Goal: Information Seeking & Learning: Learn about a topic

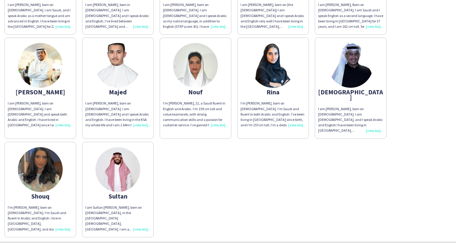
scroll to position [117, 0]
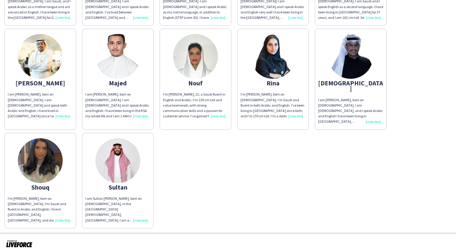
click at [139, 213] on div "I am Sultan [PERSON_NAME], born on [DEMOGRAPHIC_DATA], in the [GEOGRAPHIC_DATA]…" at bounding box center [117, 209] width 65 height 27
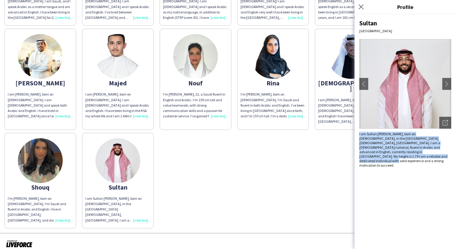
drag, startPoint x: 374, startPoint y: 158, endPoint x: 358, endPoint y: 131, distance: 31.3
click at [358, 131] on div "Sultan Riyadh chevron-left chevron-right Open photos pop-in I am Sultan [PERSON…" at bounding box center [406, 131] width 102 height 235
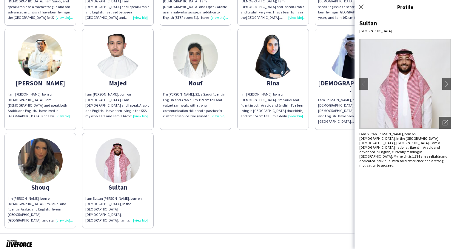
drag, startPoint x: 358, startPoint y: 131, endPoint x: 328, endPoint y: 137, distance: 30.4
click at [328, 137] on div "[PERSON_NAME] am [PERSON_NAME], born on [DEMOGRAPHIC_DATA]. I am Saudi, and I s…" at bounding box center [227, 77] width 447 height 301
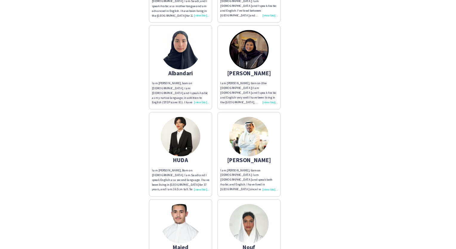
scroll to position [0, 0]
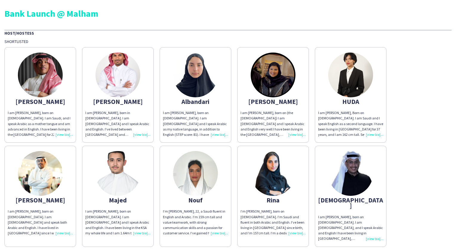
click at [64, 134] on div "I am [PERSON_NAME], born on [DEMOGRAPHIC_DATA]. I am Saudi, and I speak Arabic …" at bounding box center [40, 123] width 65 height 27
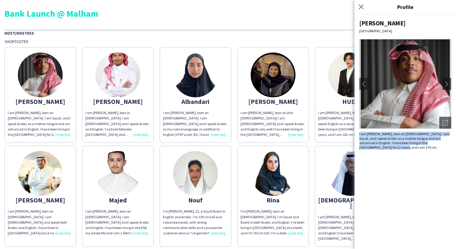
drag, startPoint x: 373, startPoint y: 148, endPoint x: 357, endPoint y: 135, distance: 20.3
click at [357, 135] on div "[PERSON_NAME] chevron-left chevron-right Open photos pop-in I am [PERSON_NAME],…" at bounding box center [406, 131] width 102 height 235
drag, startPoint x: 357, startPoint y: 135, endPoint x: 370, endPoint y: 134, distance: 12.6
copy div "I am [PERSON_NAME], born on [DEMOGRAPHIC_DATA]. I am Saudi, and I speak Arabic …"
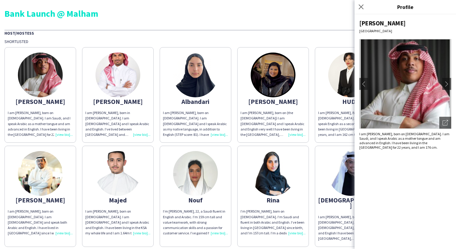
click at [134, 97] on app-share-pages-crew-card "[PERSON_NAME] I am [PERSON_NAME], born in [DEMOGRAPHIC_DATA]. I am [DEMOGRAPHIC…" at bounding box center [118, 95] width 72 height 96
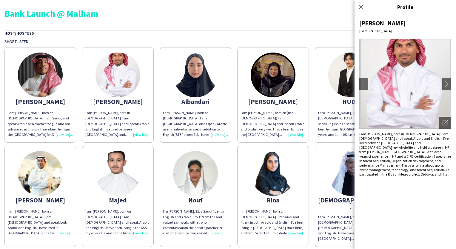
click at [136, 132] on div "I am [PERSON_NAME], born in [DEMOGRAPHIC_DATA]. I am [DEMOGRAPHIC_DATA] and I s…" at bounding box center [117, 123] width 65 height 27
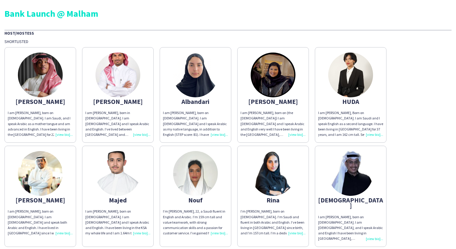
click at [137, 136] on div "I am [PERSON_NAME], born in [DEMOGRAPHIC_DATA]. I am [DEMOGRAPHIC_DATA] and I s…" at bounding box center [117, 123] width 65 height 27
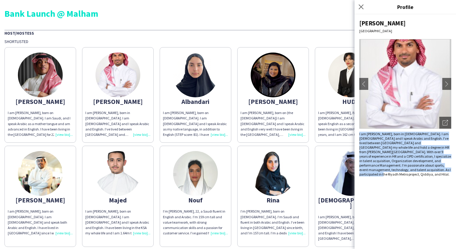
drag, startPoint x: 414, startPoint y: 174, endPoint x: 357, endPoint y: 134, distance: 69.6
click at [357, 134] on div "Ahmed Riyadh chevron-left chevron-right Open photos pop-in I am Ahmed Mohammed …" at bounding box center [406, 131] width 102 height 235
drag, startPoint x: 357, startPoint y: 134, endPoint x: 364, endPoint y: 135, distance: 6.9
copy div "I am [PERSON_NAME], born in [DEMOGRAPHIC_DATA]. I am [DEMOGRAPHIC_DATA] and I s…"
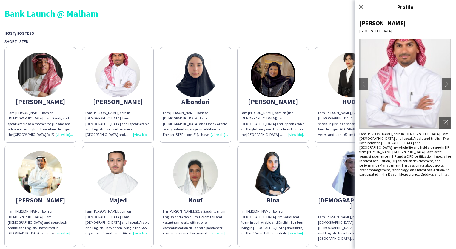
click at [160, 101] on app-share-pages-crew-card "Albandari I am Albandari Alsharif, born on 22nd January 2003. I am Saudi and I …" at bounding box center [196, 95] width 72 height 96
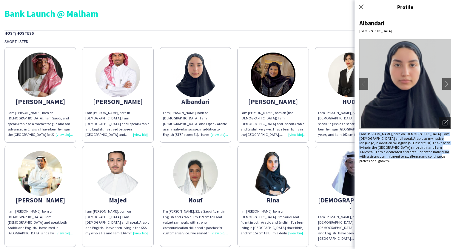
drag, startPoint x: 416, startPoint y: 158, endPoint x: 358, endPoint y: 130, distance: 63.6
click at [358, 130] on div "Albandari Riyadh chevron-left chevron-right Open photos pop-in I am Albandari A…" at bounding box center [406, 131] width 102 height 235
drag, startPoint x: 358, startPoint y: 130, endPoint x: 379, endPoint y: 142, distance: 23.5
copy div "I am [PERSON_NAME], born on [DEMOGRAPHIC_DATA]. I am [DEMOGRAPHIC_DATA] and I s…"
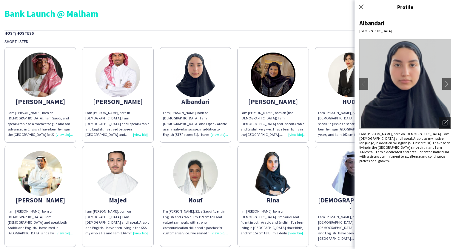
click at [286, 119] on div "I am [PERSON_NAME], born on (the [DEMOGRAPHIC_DATA]) I am [DEMOGRAPHIC_DATA] an…" at bounding box center [273, 123] width 65 height 27
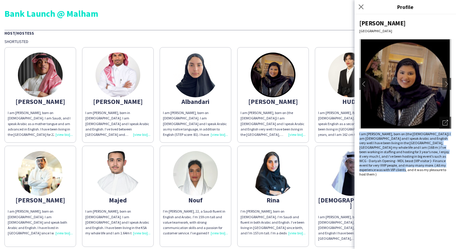
drag, startPoint x: 377, startPoint y: 168, endPoint x: 358, endPoint y: 134, distance: 39.3
click at [358, 134] on div "Ghada Riyadh chevron-left chevron-right Open photos pop-in I am Ghada Albarrak,…" at bounding box center [406, 131] width 102 height 235
drag, startPoint x: 358, startPoint y: 134, endPoint x: 378, endPoint y: 137, distance: 20.8
copy div "I am [PERSON_NAME], born on (the [DEMOGRAPHIC_DATA]) I am [DEMOGRAPHIC_DATA] an…"
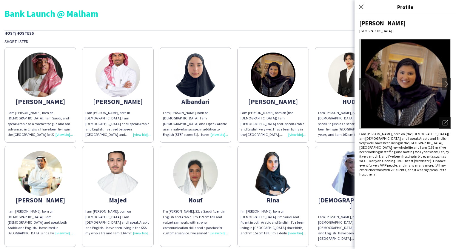
click at [317, 80] on app-share-pages-crew-card "HUDA I am Huda Alsalateen, Born on 15th February 1986. I am Saudi and I speak E…" at bounding box center [351, 95] width 72 height 96
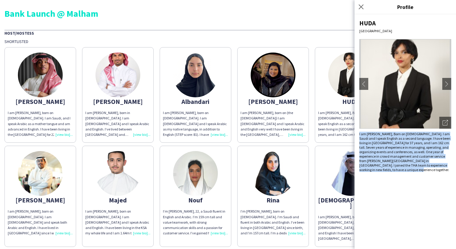
drag, startPoint x: 394, startPoint y: 173, endPoint x: 358, endPoint y: 130, distance: 56.2
click at [358, 130] on div "HUDA Riyadh chevron-left chevron-right Open photos pop-in I am Huda Alsalateen,…" at bounding box center [406, 131] width 102 height 235
drag, startPoint x: 358, startPoint y: 130, endPoint x: 369, endPoint y: 134, distance: 11.8
copy div "I am [PERSON_NAME], Born on [DEMOGRAPHIC_DATA]. I am Saudi and I speak English …"
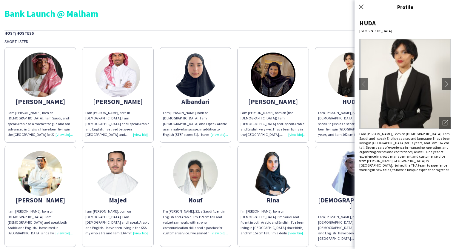
click at [301, 115] on div "I am [PERSON_NAME], born on (the [DEMOGRAPHIC_DATA]) I am [DEMOGRAPHIC_DATA] an…" at bounding box center [273, 123] width 65 height 27
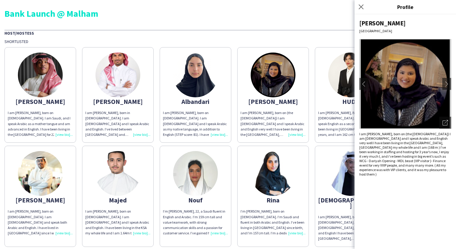
click at [339, 109] on app-share-pages-crew-card "HUDA I am Huda Alsalateen, Born on 15th February 1986. I am Saudi and I speak E…" at bounding box center [351, 95] width 72 height 96
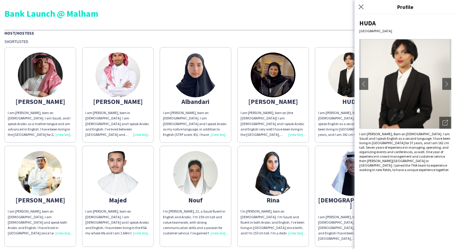
click at [41, 189] on img at bounding box center [40, 173] width 45 height 45
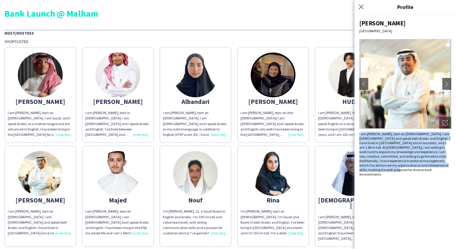
drag, startPoint x: 383, startPoint y: 170, endPoint x: 360, endPoint y: 133, distance: 43.6
click at [360, 133] on div "I am [PERSON_NAME], born on [DEMOGRAPHIC_DATA]. I am [DEMOGRAPHIC_DATA] and spe…" at bounding box center [405, 154] width 92 height 45
drag, startPoint x: 360, startPoint y: 133, endPoint x: 373, endPoint y: 140, distance: 14.4
copy div "am Ibrahim Alaqeel, born on April 24, 2004. I am Saudi and speak both Arabic an…"
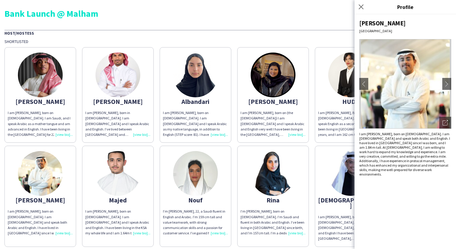
click at [128, 214] on div "I am [PERSON_NAME], born on [DEMOGRAPHIC_DATA]. I am [DEMOGRAPHIC_DATA] and I s…" at bounding box center [117, 222] width 65 height 27
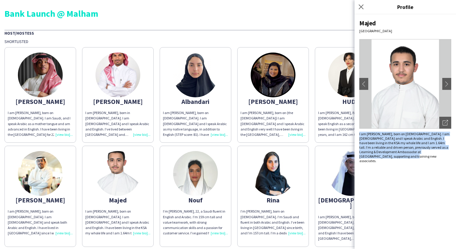
drag, startPoint x: 399, startPoint y: 160, endPoint x: 359, endPoint y: 133, distance: 48.6
click at [359, 133] on div "Majed Riyadh chevron-left chevron-right Open photos pop-in I am Majed Alshammar…" at bounding box center [406, 131] width 102 height 235
drag, startPoint x: 359, startPoint y: 133, endPoint x: 370, endPoint y: 136, distance: 11.4
copy div "I am [PERSON_NAME], born on [DEMOGRAPHIC_DATA]. I am [DEMOGRAPHIC_DATA] and I s…"
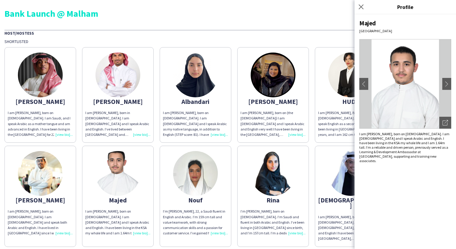
click at [214, 233] on div "I’m [PERSON_NAME], 22, a Saudi fluent in English and Arabic. I’m 159 cm tall an…" at bounding box center [195, 222] width 65 height 27
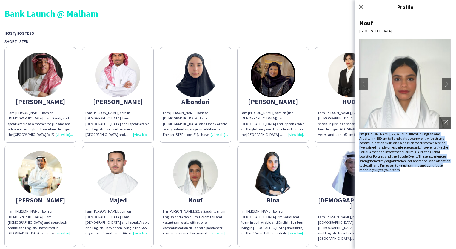
drag, startPoint x: 370, startPoint y: 175, endPoint x: 359, endPoint y: 133, distance: 43.7
click at [359, 133] on div "Nouf Riyadh chevron-left chevron-right Open photos pop-in I’m Nouf Alawaji, 22,…" at bounding box center [406, 131] width 102 height 235
drag, startPoint x: 359, startPoint y: 133, endPoint x: 367, endPoint y: 135, distance: 8.6
copy div "I’m [PERSON_NAME], 22, a Saudi fluent in English and Arabic. I’m 159 cm tall an…"
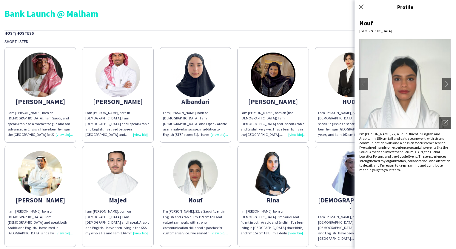
click at [282, 207] on app-share-pages-crew-card "Rina I’m Rina Alamoudi, born on September 23, 2001. I’m Saudi and fluent in bot…" at bounding box center [273, 196] width 72 height 101
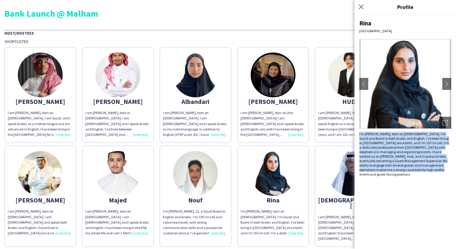
drag, startPoint x: 416, startPoint y: 169, endPoint x: 357, endPoint y: 132, distance: 69.3
click at [357, 132] on div "Rina Riyadh chevron-left chevron-right Open photos pop-in I’m Rina Alamoudi, bo…" at bounding box center [406, 131] width 102 height 235
drag, startPoint x: 357, startPoint y: 132, endPoint x: 367, endPoint y: 135, distance: 10.2
copy div "I’m [PERSON_NAME], born on [DEMOGRAPHIC_DATA]. I’m Saudi and fluent in both Ara…"
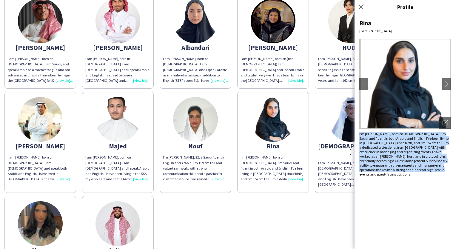
scroll to position [60, 0]
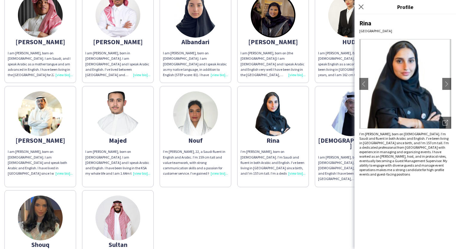
click at [331, 165] on div "I am [PERSON_NAME], born on [DEMOGRAPHIC_DATA]. I am [DEMOGRAPHIC_DATA], and I …" at bounding box center [350, 168] width 65 height 27
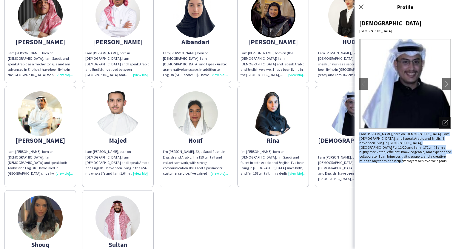
drag, startPoint x: 449, startPoint y: 156, endPoint x: 357, endPoint y: 135, distance: 94.9
click at [357, 135] on div "Sattam Riyadh chevron-left chevron-right Open photos pop-in I am Sattam Alluway…" at bounding box center [406, 131] width 102 height 235
drag, startPoint x: 357, startPoint y: 135, endPoint x: 383, endPoint y: 137, distance: 26.1
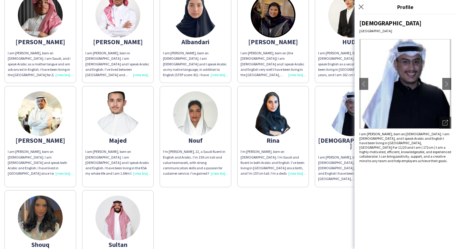
click at [302, 150] on div "I’m [PERSON_NAME], born on [DEMOGRAPHIC_DATA]. I’m Saudi and fluent in both Ara…" at bounding box center [273, 162] width 65 height 27
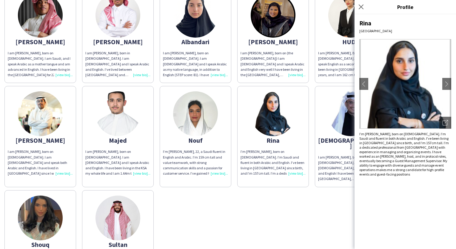
click at [273, 193] on div "[PERSON_NAME] am [PERSON_NAME], born on [DEMOGRAPHIC_DATA]. I am Saudi, and I s…" at bounding box center [227, 134] width 447 height 301
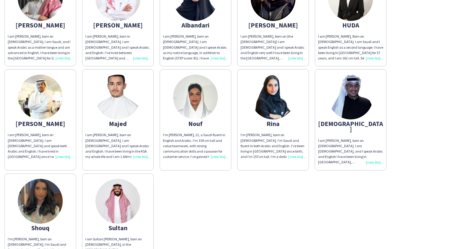
scroll to position [117, 0]
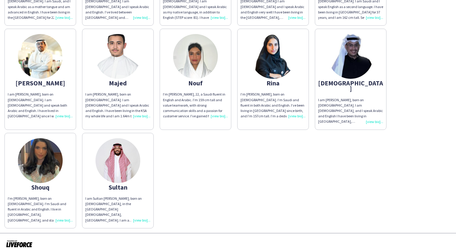
click at [143, 216] on div "I am Sultan [PERSON_NAME], born on [DEMOGRAPHIC_DATA], in the [GEOGRAPHIC_DATA]…" at bounding box center [117, 209] width 65 height 27
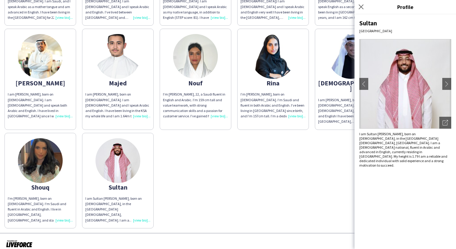
click at [67, 214] on div "I'm [PERSON_NAME], born on [DEMOGRAPHIC_DATA]. I'm Saudi and fluent in Arabic a…" at bounding box center [40, 209] width 65 height 27
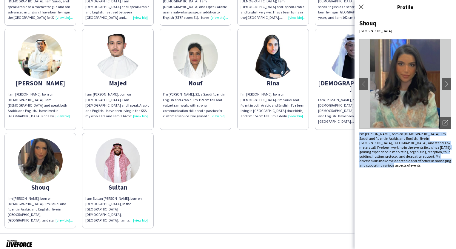
drag, startPoint x: 441, startPoint y: 163, endPoint x: 356, endPoint y: 134, distance: 89.8
click at [356, 134] on div "Shouq Riyadh chevron-left chevron-right Open photos pop-in I'm Shouq Alharbi, b…" at bounding box center [406, 131] width 102 height 235
drag, startPoint x: 356, startPoint y: 134, endPoint x: 373, endPoint y: 136, distance: 18.0
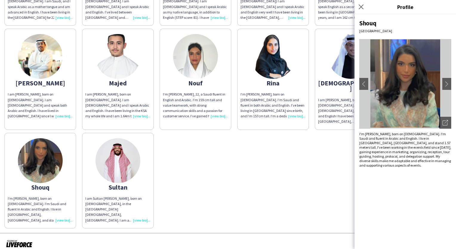
click at [255, 167] on div "[PERSON_NAME] am [PERSON_NAME], born on [DEMOGRAPHIC_DATA]. I am Saudi, and I s…" at bounding box center [227, 77] width 447 height 301
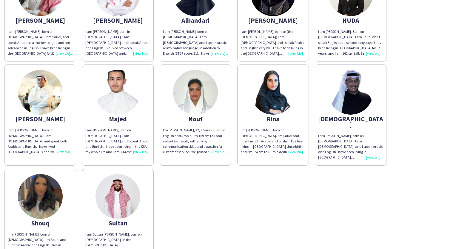
scroll to position [0, 0]
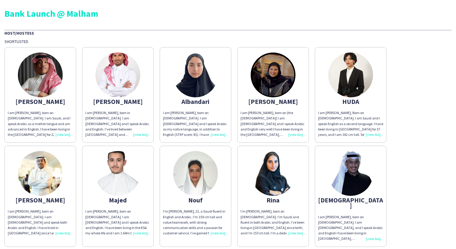
click at [213, 84] on img at bounding box center [195, 75] width 45 height 45
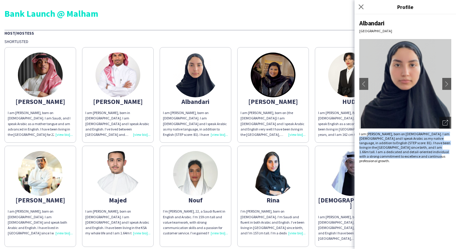
drag, startPoint x: 417, startPoint y: 160, endPoint x: 369, endPoint y: 134, distance: 54.8
click at [369, 134] on div "Albandari Riyadh chevron-left chevron-right Open photos pop-in I am Albandari A…" at bounding box center [406, 131] width 102 height 235
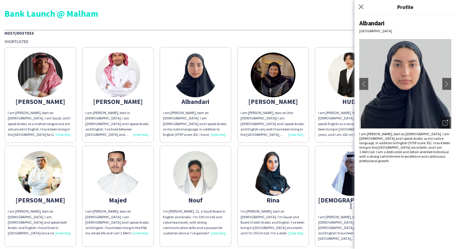
drag, startPoint x: 369, startPoint y: 134, endPoint x: 311, endPoint y: 130, distance: 58.1
click at [311, 130] on div "[PERSON_NAME] am [PERSON_NAME], born on [DEMOGRAPHIC_DATA]. I am Saudi, and I s…" at bounding box center [227, 194] width 447 height 301
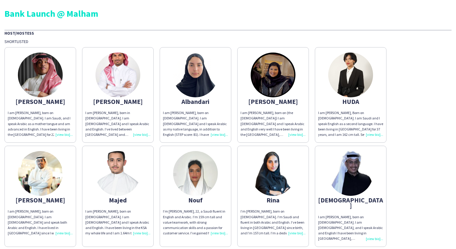
click at [368, 136] on div "I am [PERSON_NAME], Born on [DEMOGRAPHIC_DATA]. I am Saudi and I speak English …" at bounding box center [350, 123] width 65 height 27
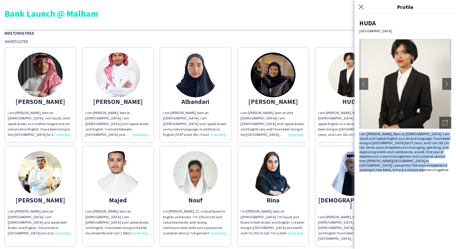
drag, startPoint x: 398, startPoint y: 176, endPoint x: 359, endPoint y: 132, distance: 58.2
click at [359, 132] on div "HUDA Riyadh chevron-left chevron-right Open photos pop-in I am Huda Alsalateen,…" at bounding box center [406, 131] width 102 height 235
drag, startPoint x: 359, startPoint y: 132, endPoint x: 362, endPoint y: 135, distance: 3.8
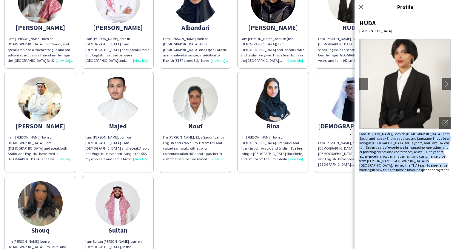
scroll to position [117, 0]
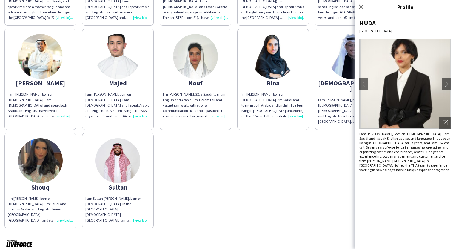
click at [133, 199] on div "I am Sultan [PERSON_NAME], born on [DEMOGRAPHIC_DATA], in the [GEOGRAPHIC_DATA]…" at bounding box center [117, 209] width 65 height 27
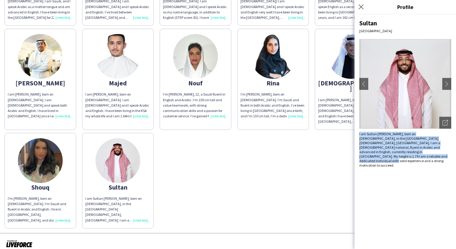
drag, startPoint x: 376, startPoint y: 156, endPoint x: 357, endPoint y: 129, distance: 33.1
click at [357, 129] on div "Sultan Riyadh chevron-left chevron-right Open photos pop-in I am Sultan [PERSON…" at bounding box center [406, 131] width 102 height 235
drag, startPoint x: 357, startPoint y: 129, endPoint x: 367, endPoint y: 136, distance: 11.6
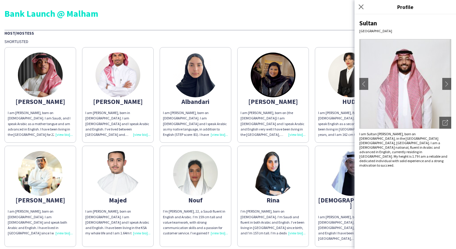
click at [141, 237] on app-share-pages-crew-card "Majed I am Majed Alshammari, born on 14th August, 2004. I am Saudi and I speak …" at bounding box center [118, 196] width 72 height 101
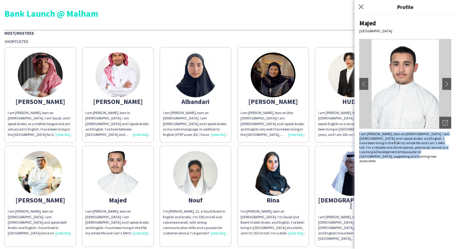
drag, startPoint x: 407, startPoint y: 161, endPoint x: 359, endPoint y: 131, distance: 56.6
click at [359, 131] on div "Majed Riyadh chevron-left chevron-right Open photos pop-in I am Majed Alshammar…" at bounding box center [406, 131] width 102 height 235
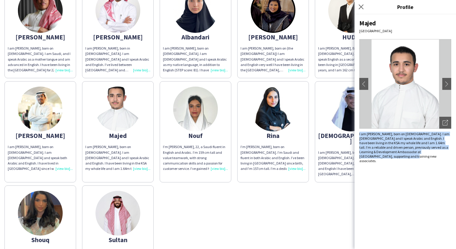
scroll to position [57, 0]
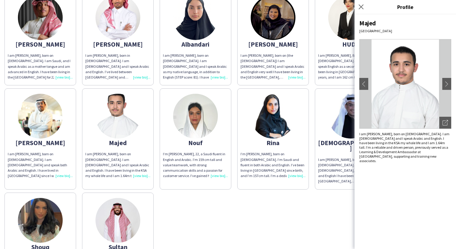
click at [46, 162] on div "I am [PERSON_NAME], born on [DEMOGRAPHIC_DATA]. I am [DEMOGRAPHIC_DATA] and spe…" at bounding box center [40, 164] width 65 height 27
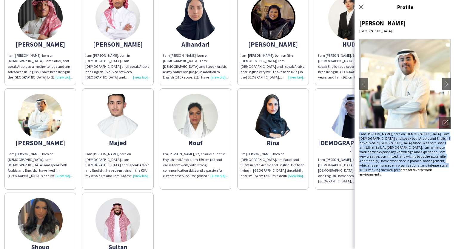
drag, startPoint x: 395, startPoint y: 170, endPoint x: 358, endPoint y: 133, distance: 52.6
click at [358, 133] on div "Ibrahim Riyadh chevron-left chevron-right Open photos pop-in I am Ibrahim Alaqe…" at bounding box center [406, 131] width 102 height 235
drag, startPoint x: 358, startPoint y: 133, endPoint x: 364, endPoint y: 135, distance: 6.4
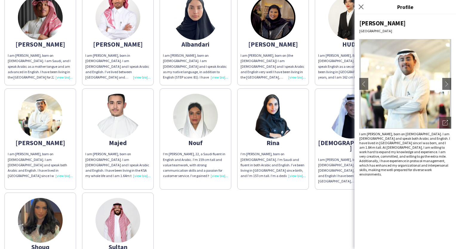
drag, startPoint x: 364, startPoint y: 135, endPoint x: 257, endPoint y: 188, distance: 119.9
click at [257, 188] on div "[PERSON_NAME] am [PERSON_NAME], born on [DEMOGRAPHIC_DATA]. I am Saudi, and I s…" at bounding box center [227, 137] width 447 height 301
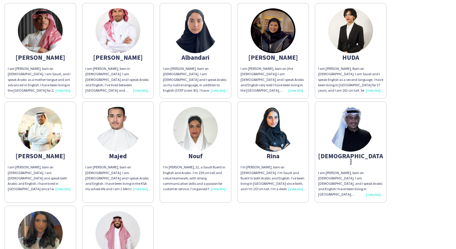
scroll to position [27, 0]
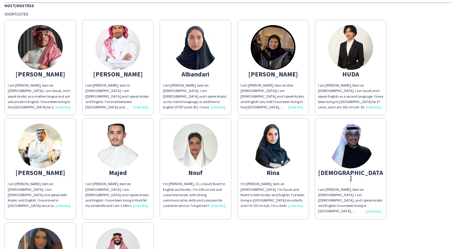
click at [64, 207] on div "I am [PERSON_NAME], born on [DEMOGRAPHIC_DATA]. I am [DEMOGRAPHIC_DATA] and spe…" at bounding box center [40, 194] width 65 height 27
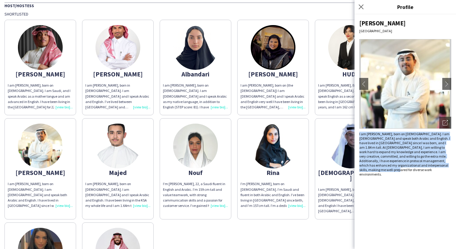
drag, startPoint x: 390, startPoint y: 173, endPoint x: 357, endPoint y: 132, distance: 52.2
click at [357, 132] on div "Ibrahim Riyadh chevron-left chevron-right Open photos pop-in I am Ibrahim Alaqe…" at bounding box center [406, 131] width 102 height 235
drag, startPoint x: 357, startPoint y: 132, endPoint x: 366, endPoint y: 140, distance: 11.4
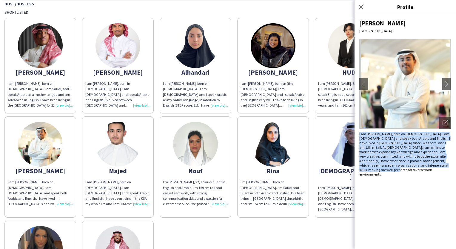
scroll to position [30, 0]
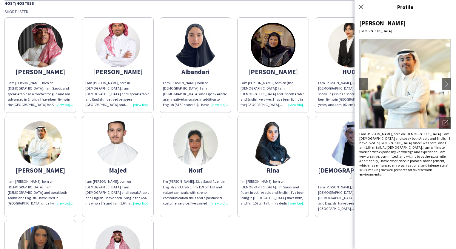
click at [228, 213] on div "[PERSON_NAME] am [PERSON_NAME], born on [DEMOGRAPHIC_DATA]. I am Saudi, and I s…" at bounding box center [227, 164] width 447 height 301
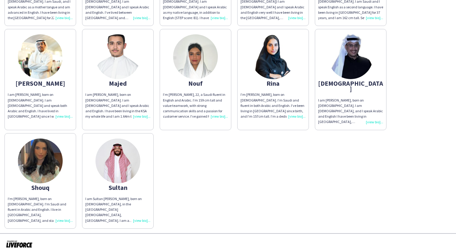
scroll to position [117, 0]
click at [345, 104] on div "I am [PERSON_NAME], born on [DEMOGRAPHIC_DATA]. I am [DEMOGRAPHIC_DATA], and I …" at bounding box center [350, 110] width 65 height 27
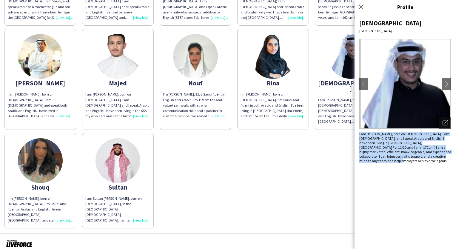
drag, startPoint x: 447, startPoint y: 156, endPoint x: 356, endPoint y: 136, distance: 92.5
click at [356, 136] on div "Sattam Riyadh chevron-left chevron-right Open photos pop-in I am Sattam Alluway…" at bounding box center [406, 131] width 102 height 235
drag, startPoint x: 356, startPoint y: 136, endPoint x: 369, endPoint y: 137, distance: 12.6
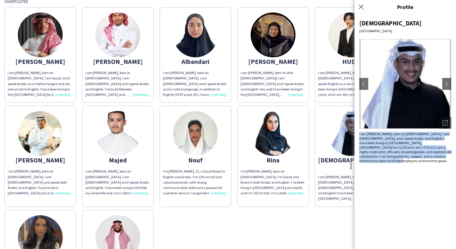
scroll to position [0, 0]
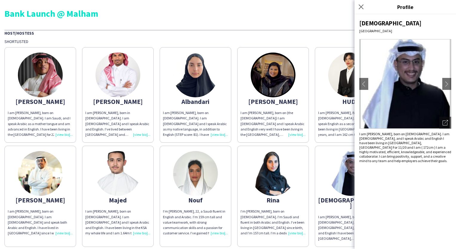
click at [235, 140] on div "[PERSON_NAME] am [PERSON_NAME], born on [DEMOGRAPHIC_DATA]. I am Saudi, and I s…" at bounding box center [227, 194] width 447 height 301
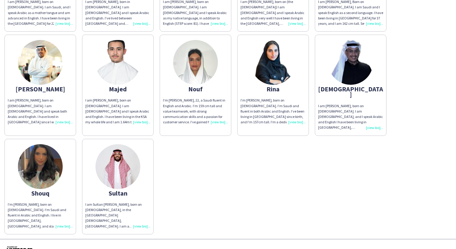
scroll to position [117, 0]
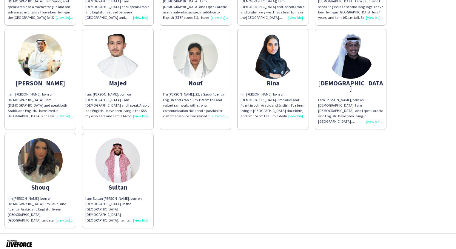
click at [130, 185] on app-share-pages-crew-card "Sultan I am Sultan Alhumaied, born on March 28th, 1993, in the Kingdom of Saudi…" at bounding box center [118, 181] width 72 height 96
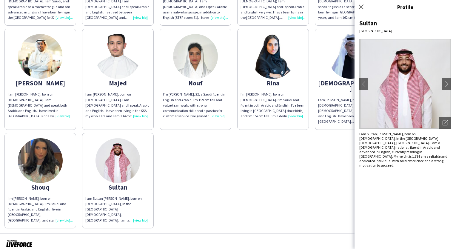
click at [233, 161] on div "[PERSON_NAME] am [PERSON_NAME], born on [DEMOGRAPHIC_DATA]. I am Saudi, and I s…" at bounding box center [227, 77] width 447 height 301
